Goal: Complete application form: Complete application form

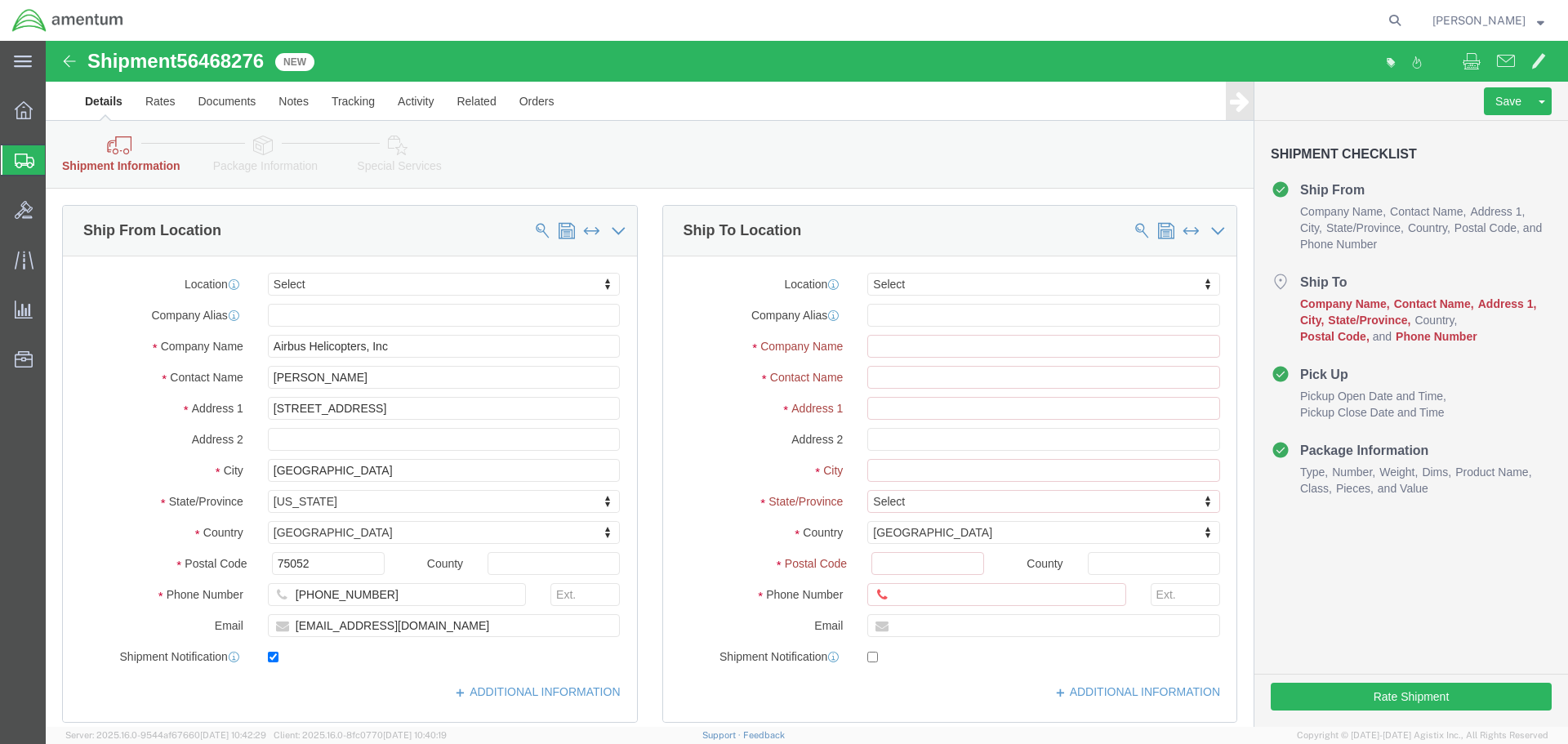
click div "Location Select Select My Profile Location [PHONE_NUMBER] [PHONE_NUMBER] [PHONE…"
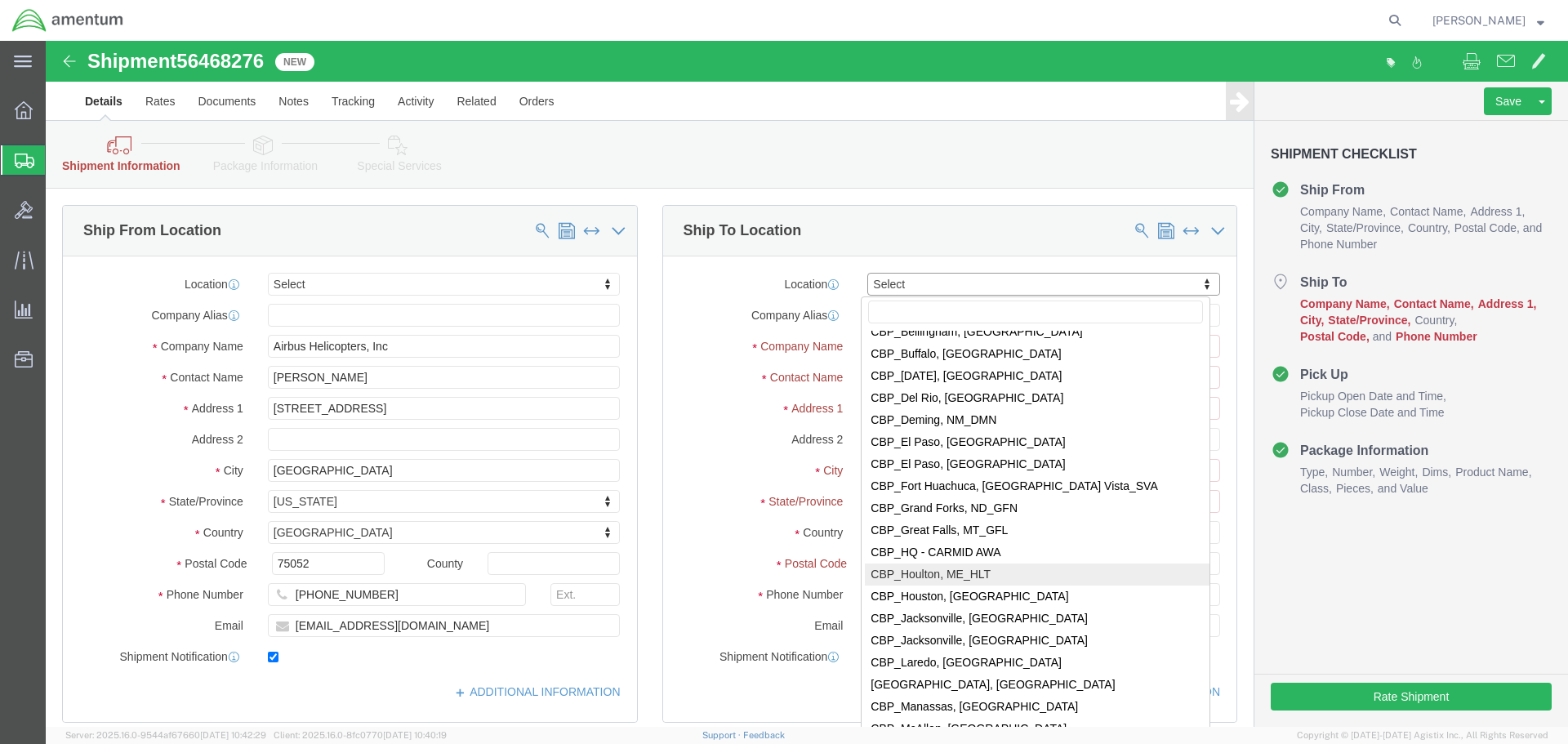
scroll to position [3104, 0]
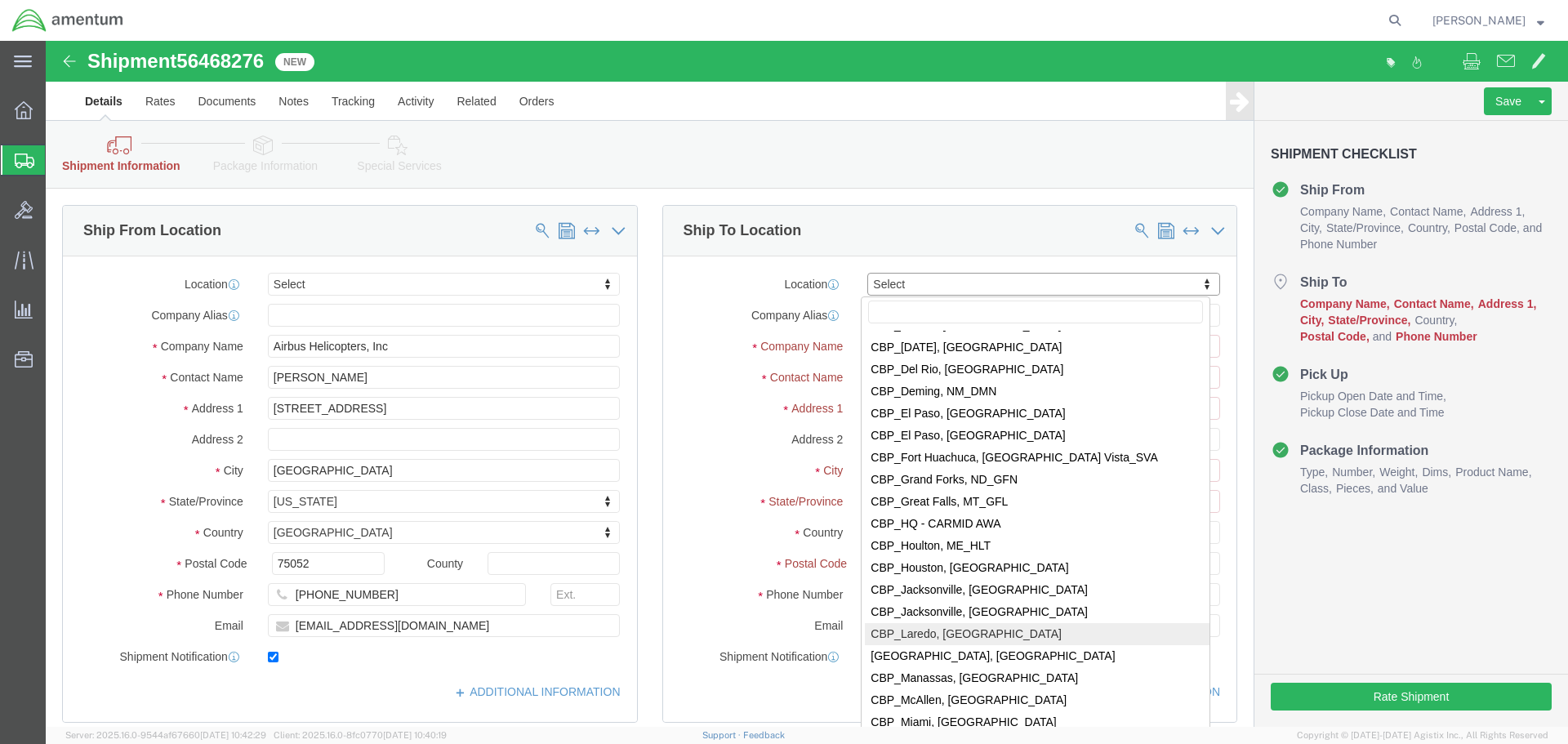
select select "49940"
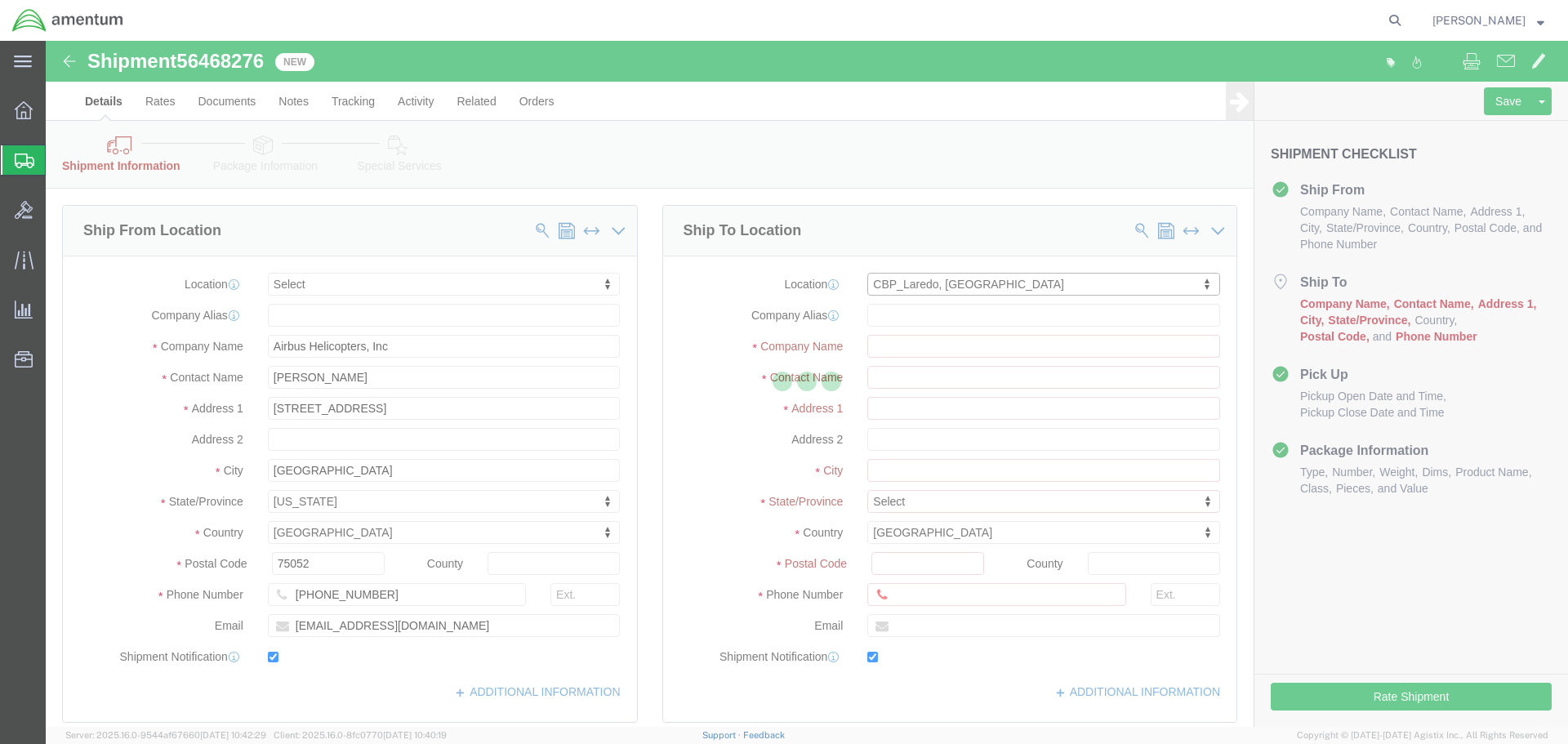
type input "Amentum Services, Inc"
type input "[PERSON_NAME][GEOGRAPHIC_DATA]"
type input "[STREET_ADDRESS][PERSON_NAME]"
type input "Hangar 3"
type input "Laredo"
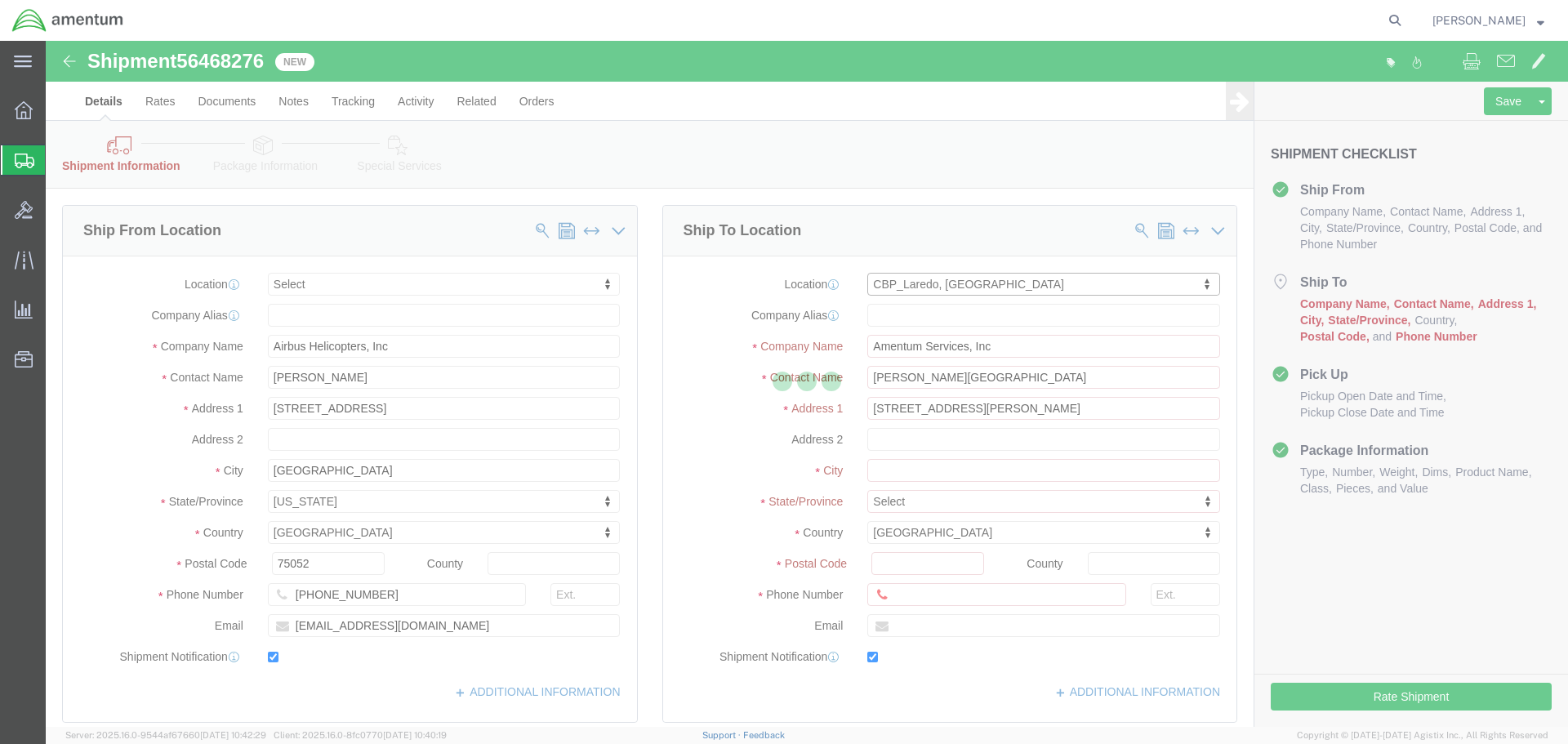
type input "78041"
type input "[PHONE_NUMBER]"
type input "[EMAIL_ADDRESS][PERSON_NAME][DOMAIN_NAME]"
checkbox input "true"
select select "[GEOGRAPHIC_DATA]"
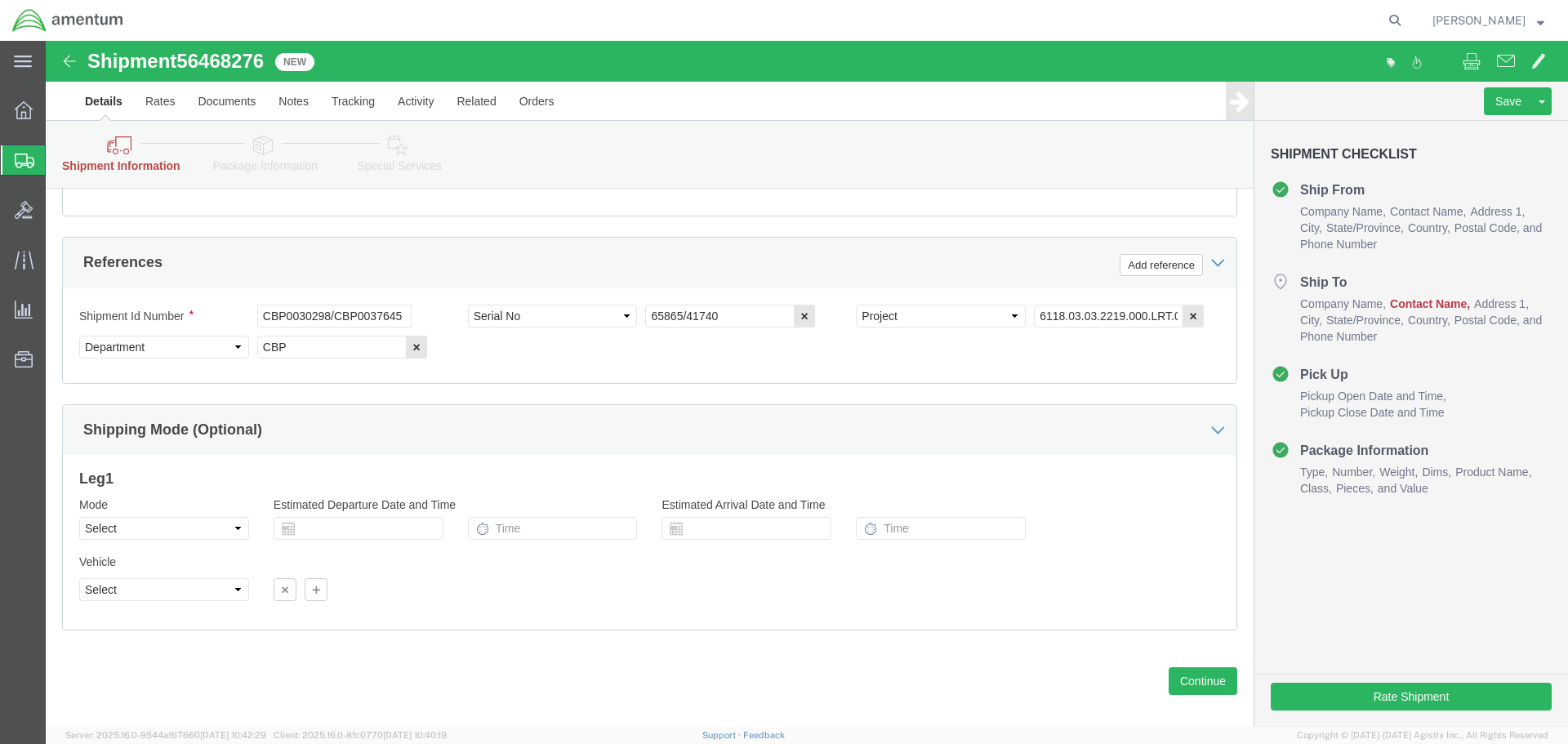
scroll to position [1006, 0]
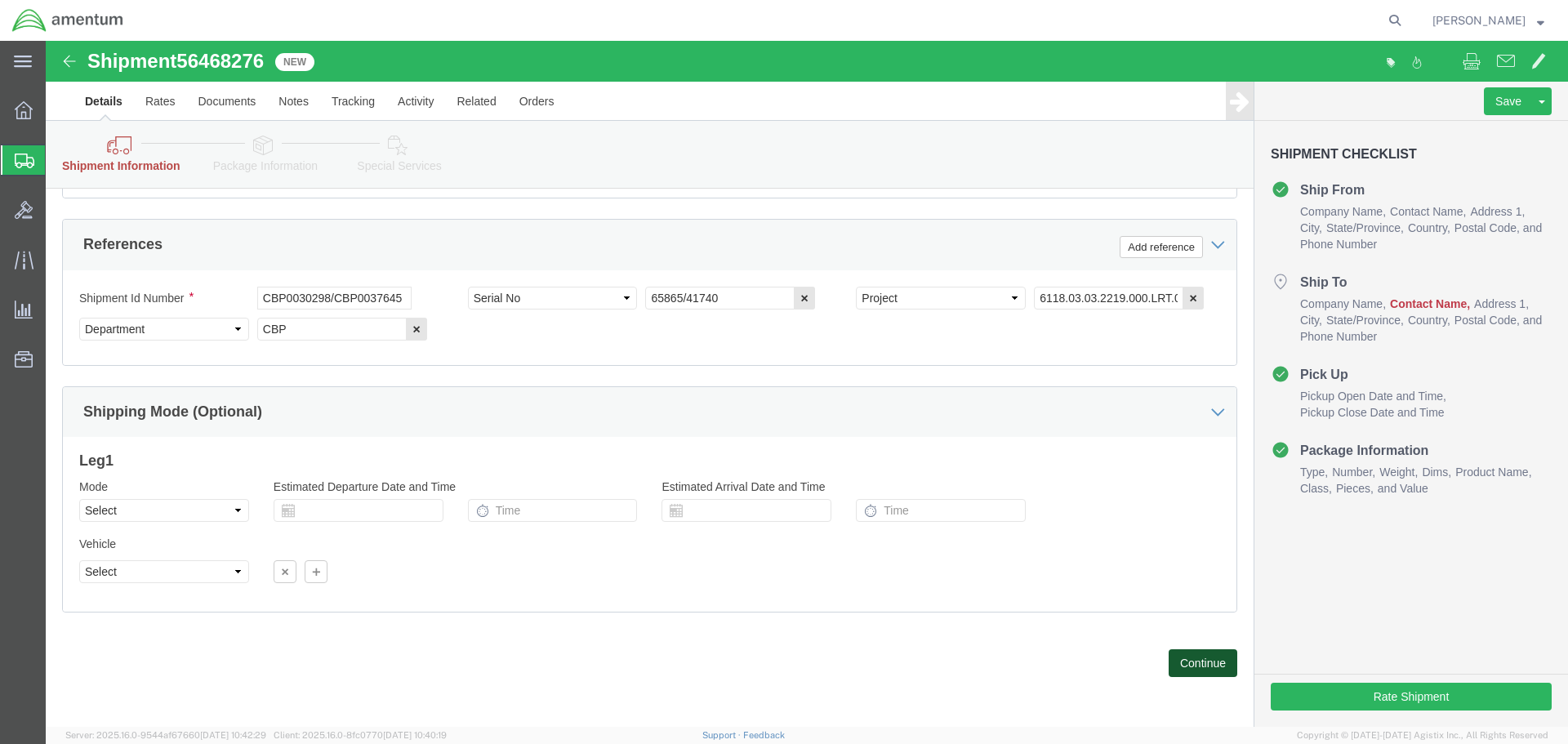
click button "Continue"
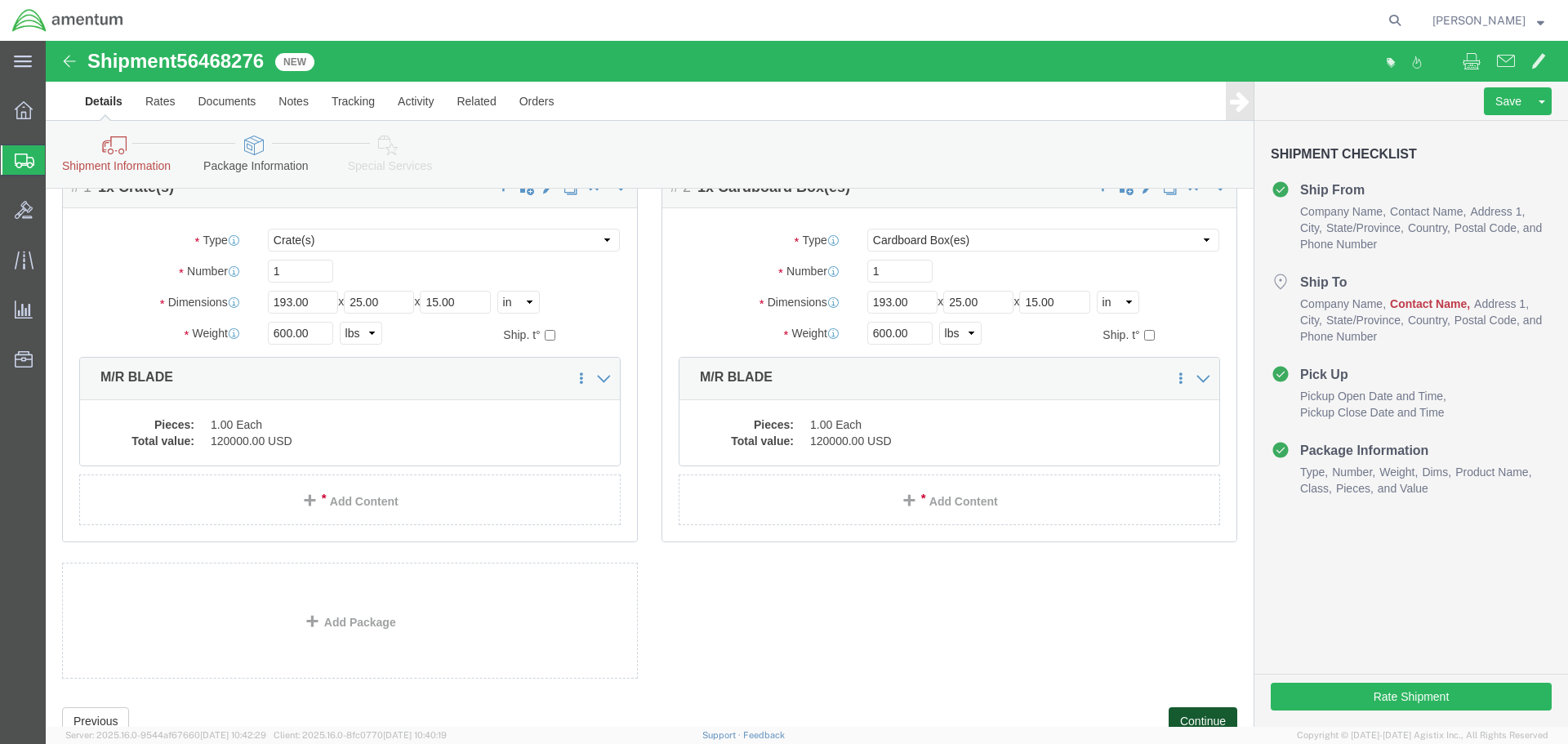
scroll to position [144, 0]
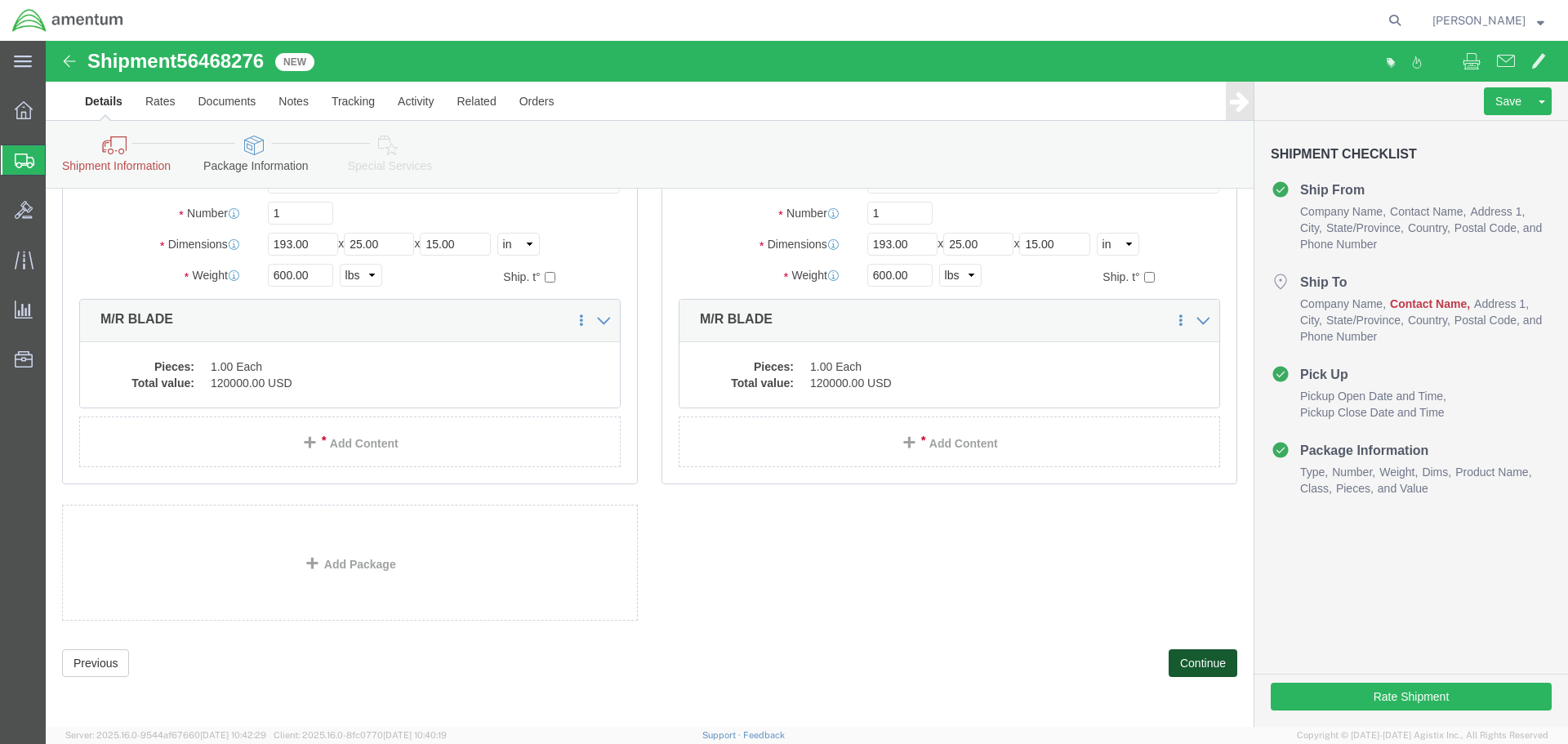
click button "Continue"
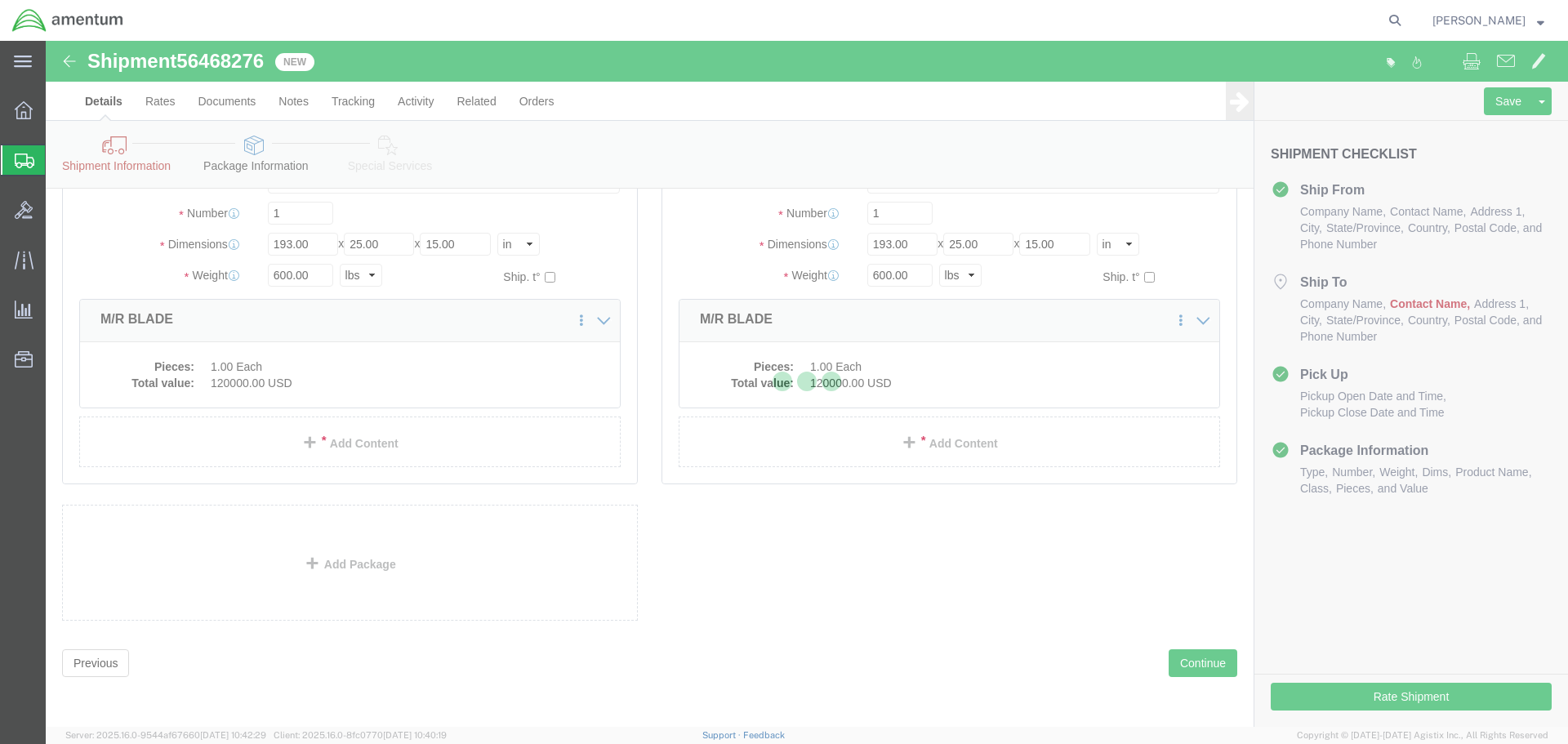
select select
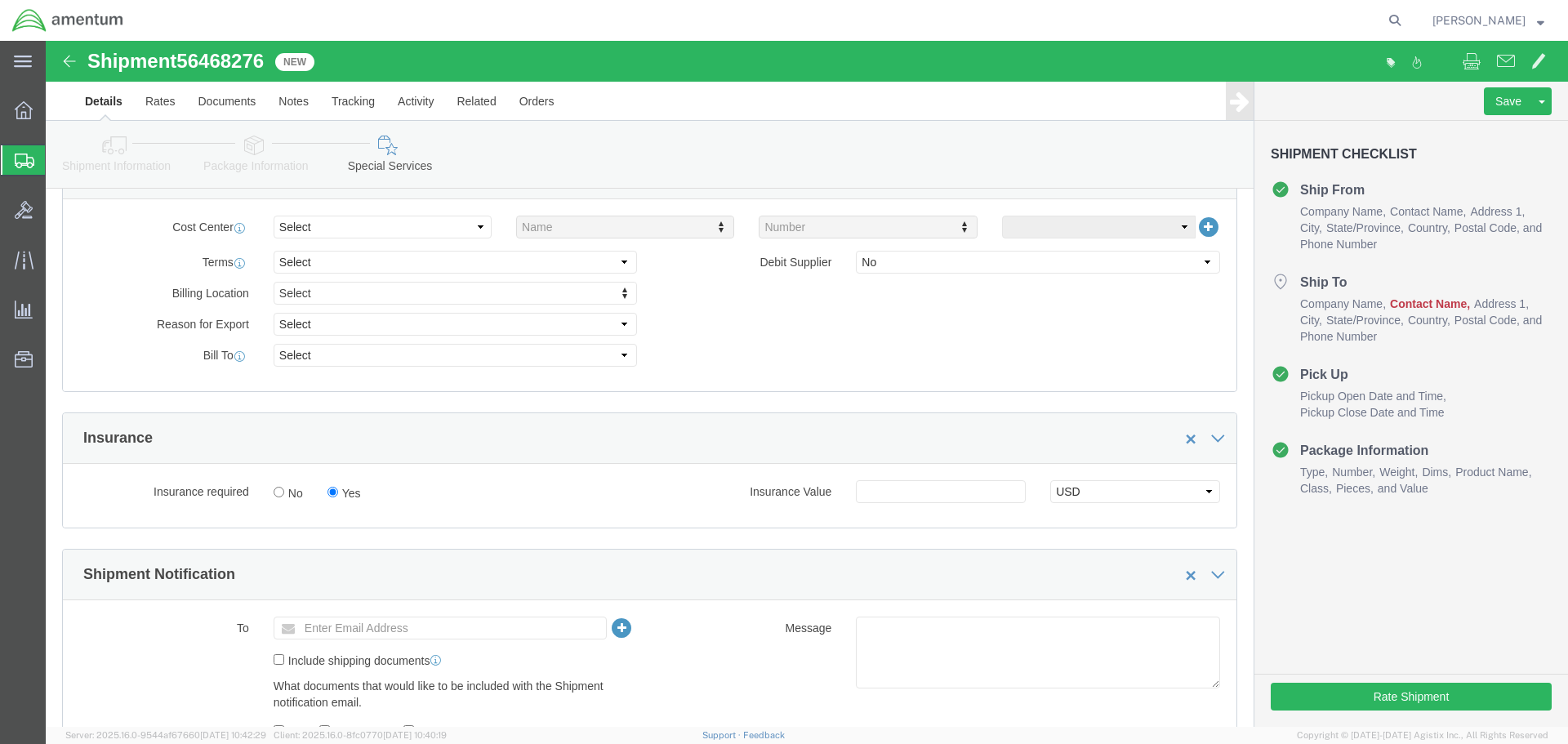
scroll to position [817, 0]
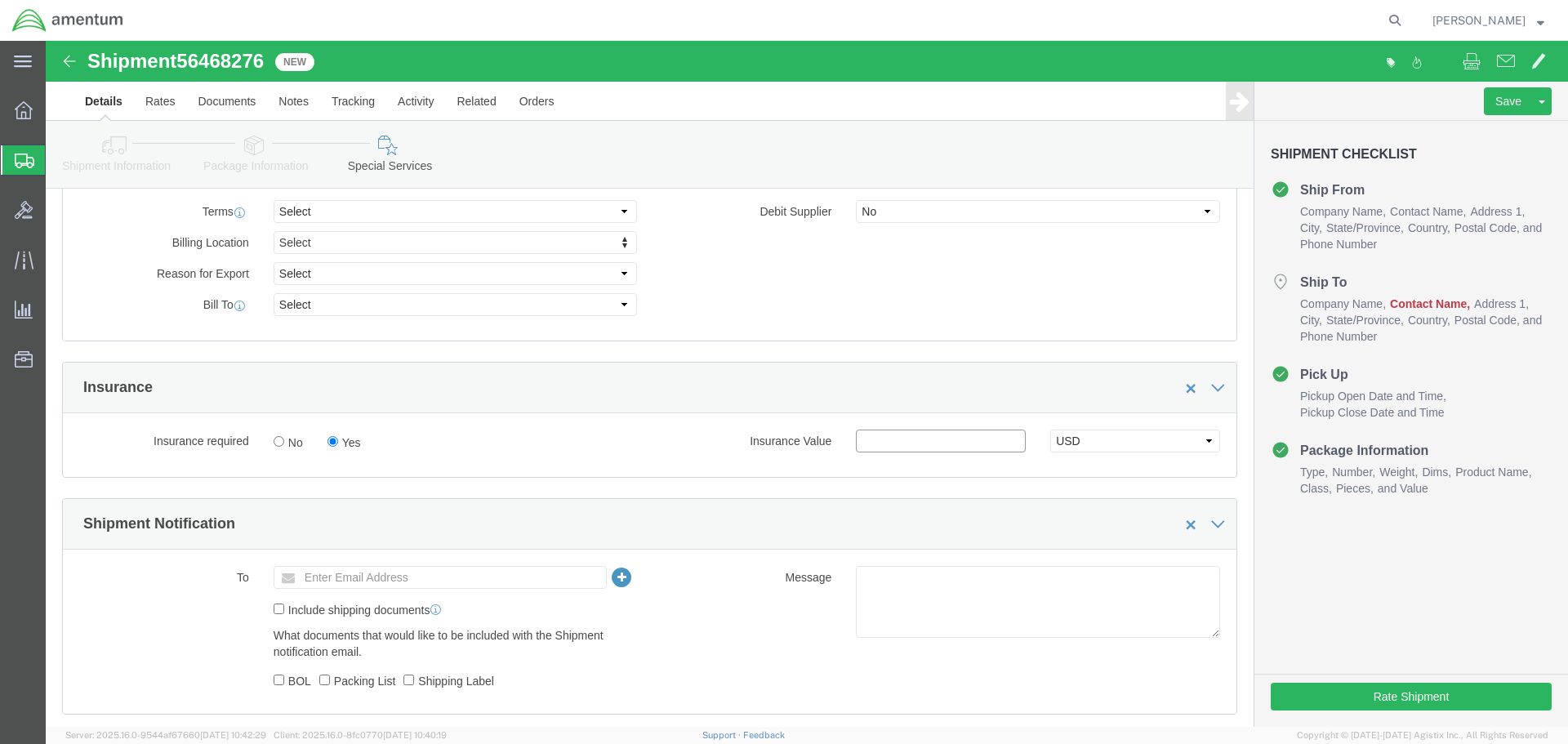
click input "text"
type input "240000.00"
click button "Save"
click link "Details"
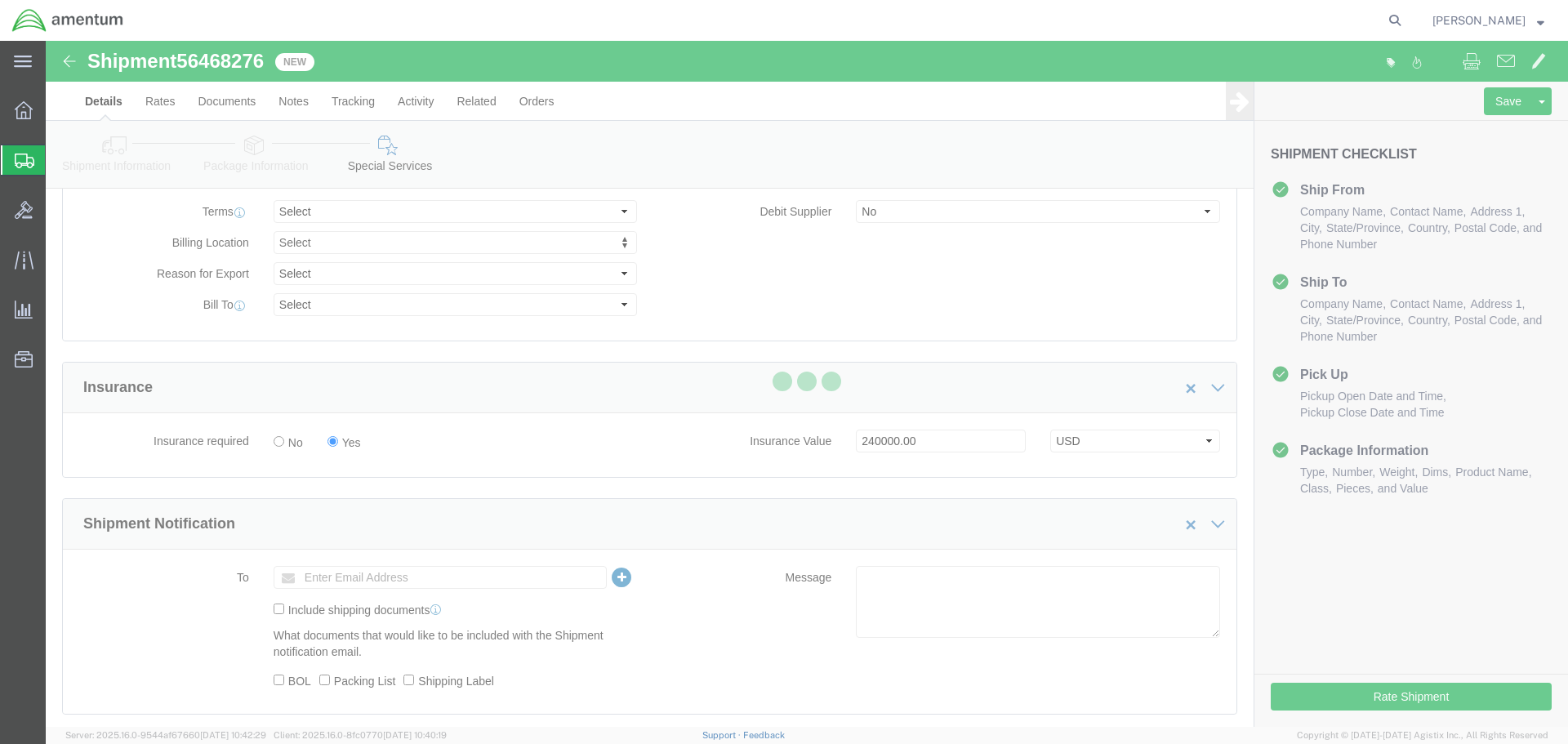
select select "49940"
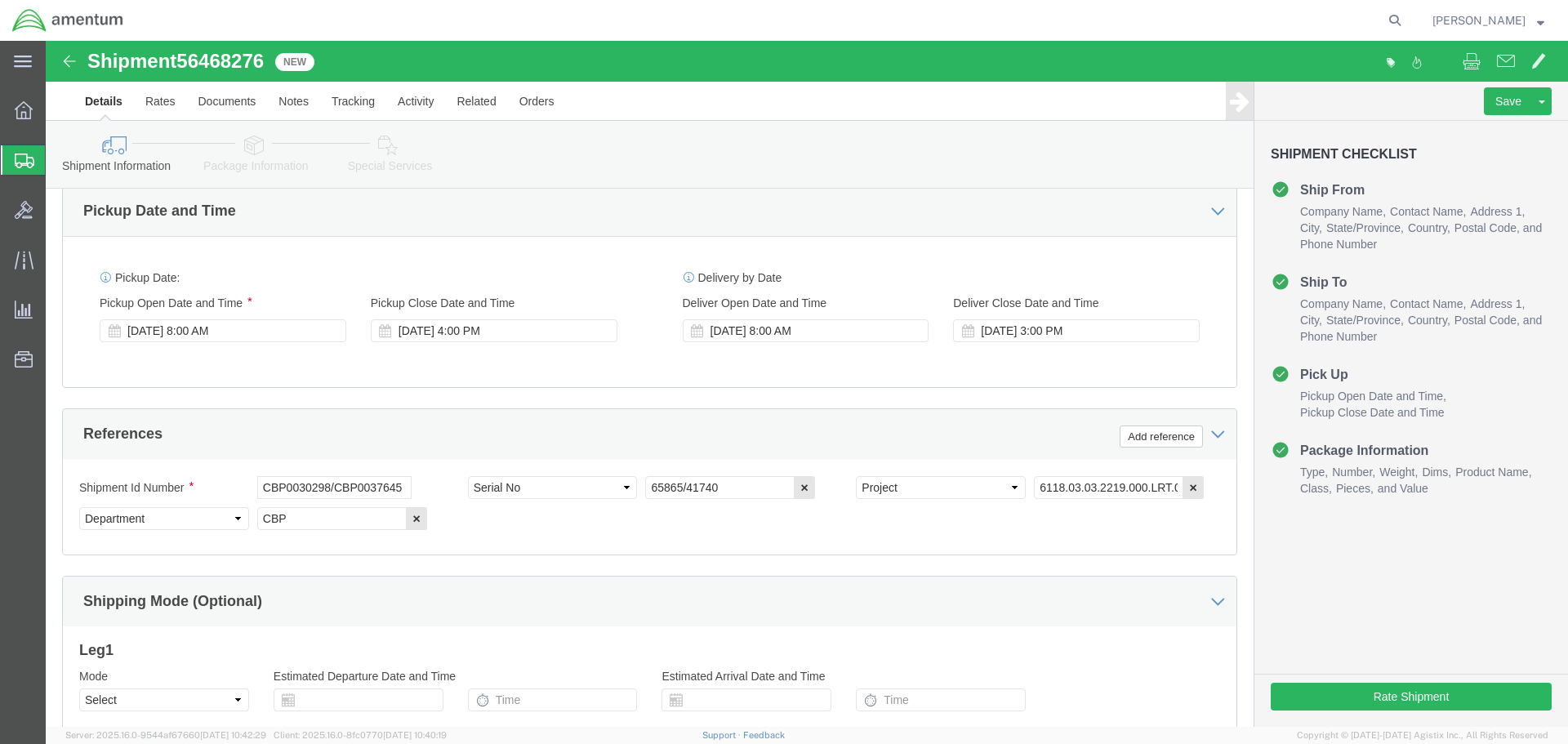
scroll to position [1006, 0]
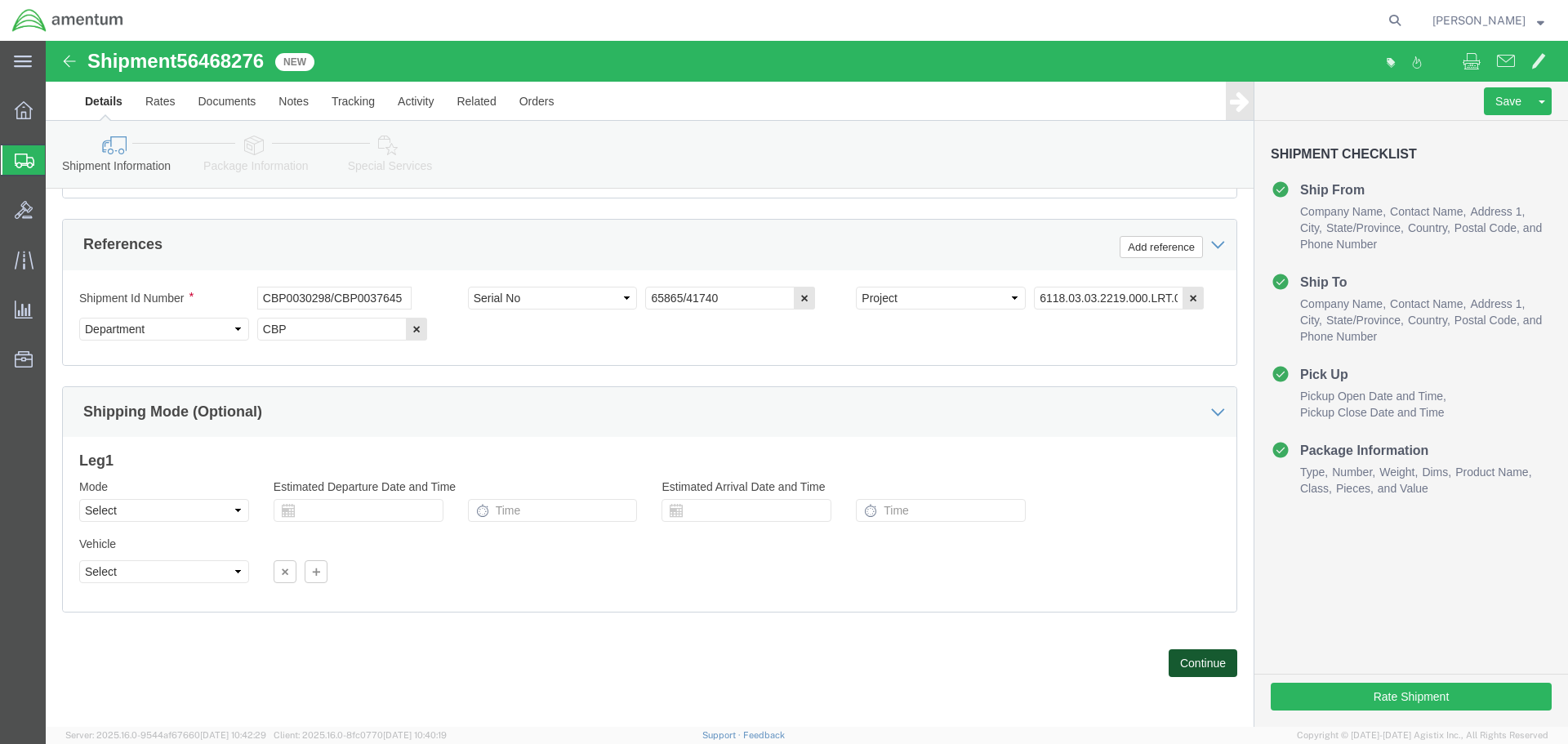
click button "Continue"
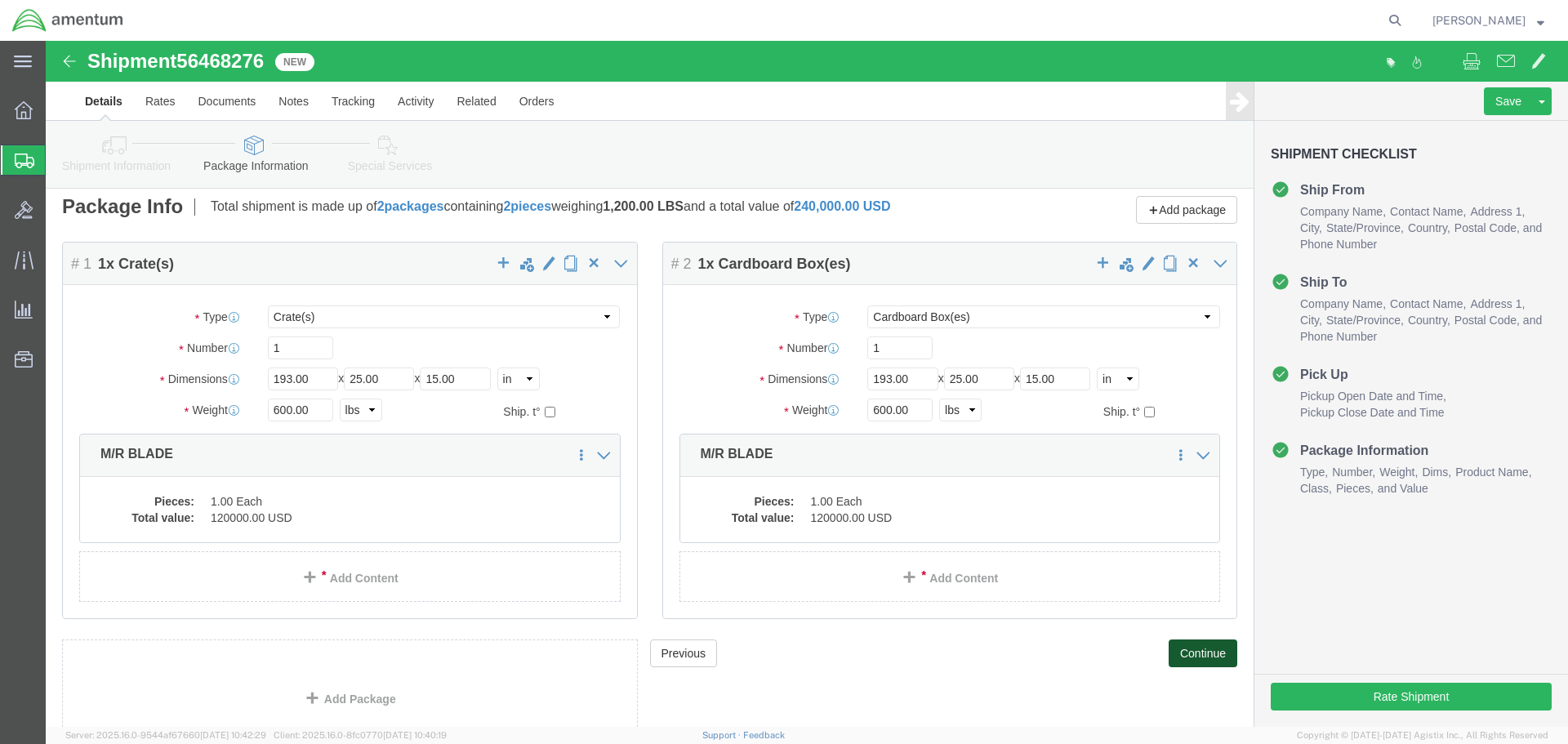
scroll to position [0, 0]
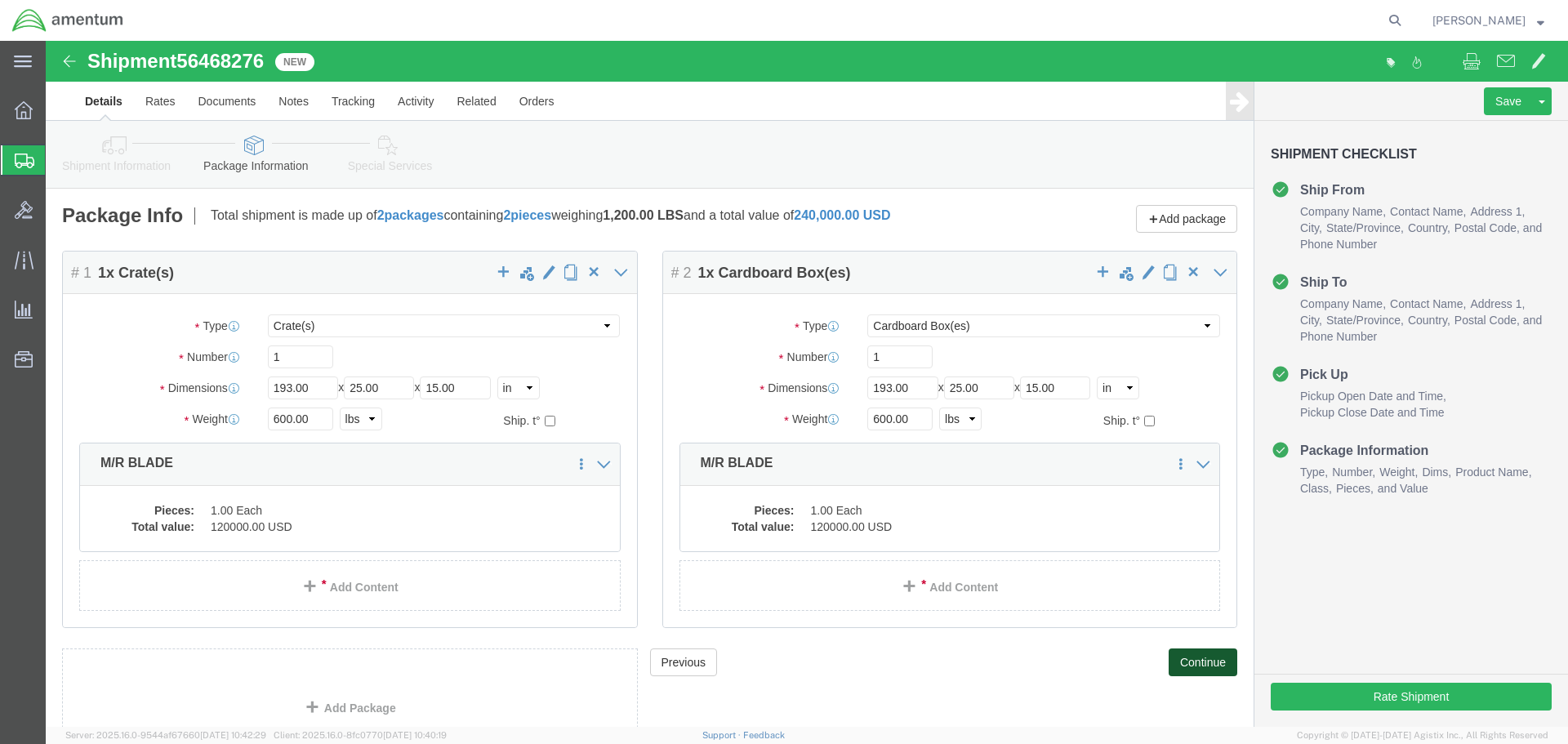
click button "Continue"
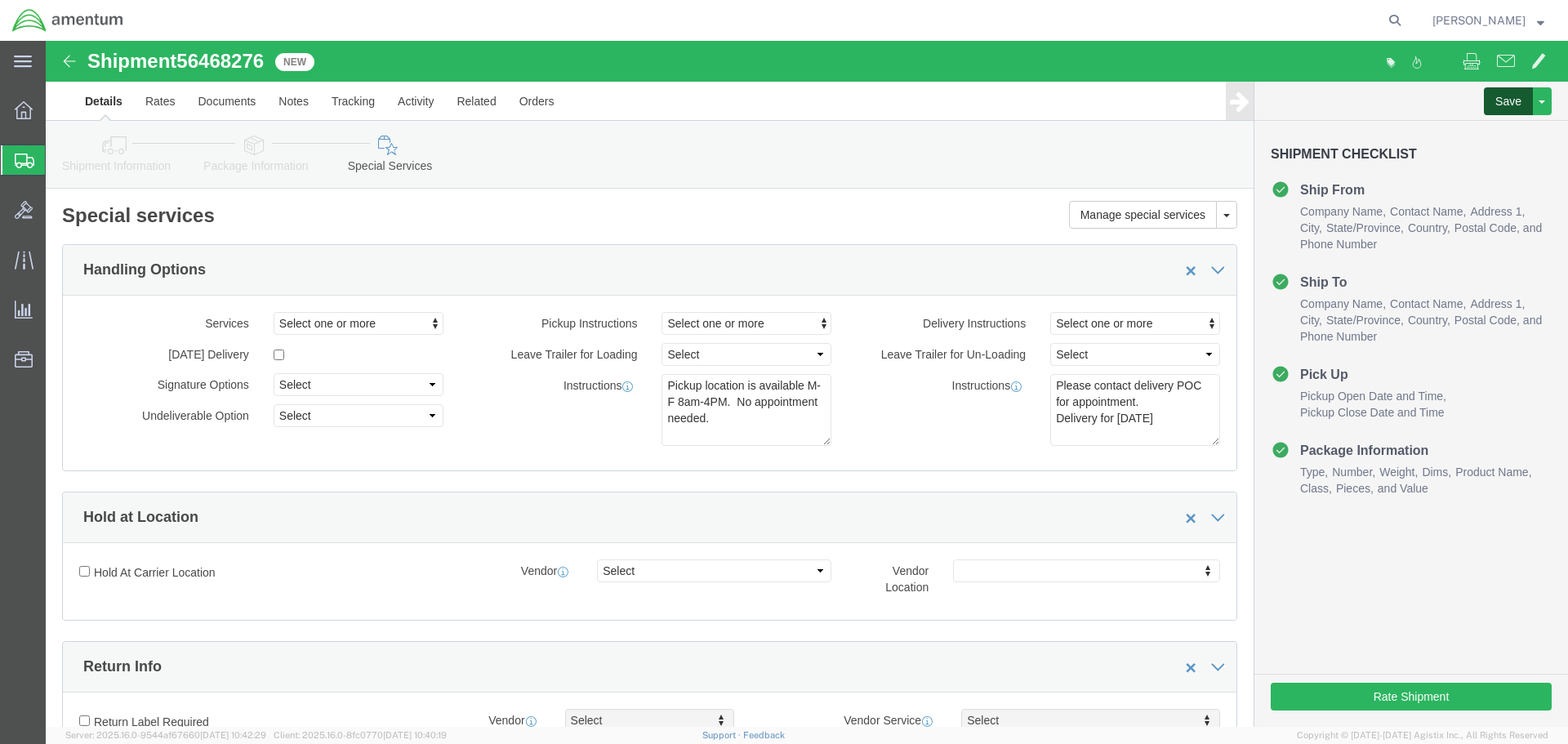
click button "Save"
click span "56468276"
copy span "56468276"
